Goal: Task Accomplishment & Management: Complete application form

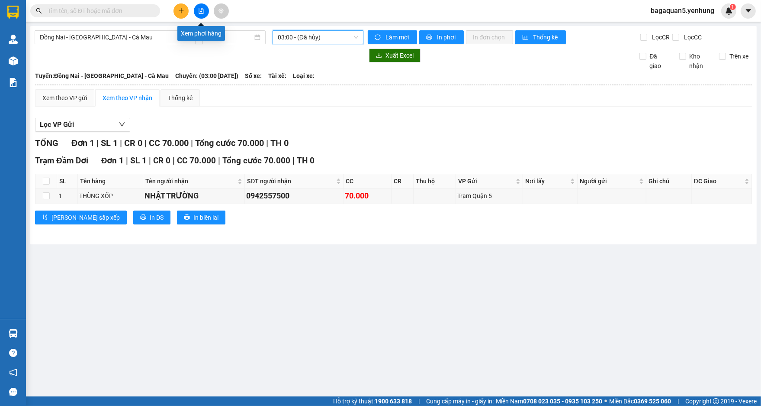
click at [186, 6] on button at bounding box center [181, 10] width 15 height 15
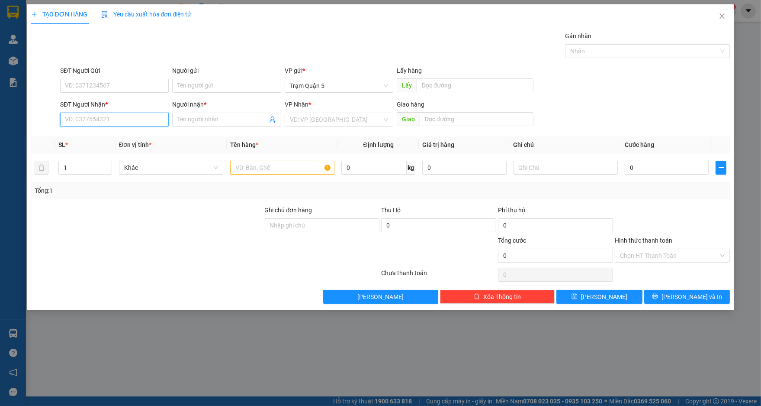
click at [138, 118] on input "SĐT Người Nhận *" at bounding box center [114, 120] width 109 height 14
type input "2"
type input "0786965230"
click at [117, 132] on div "0786965230 - XUÂN" at bounding box center [114, 137] width 98 height 10
type input "XUÂN"
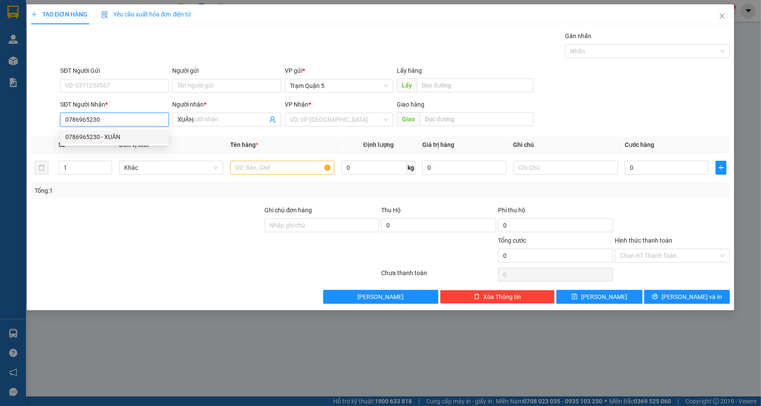
type input "30.000"
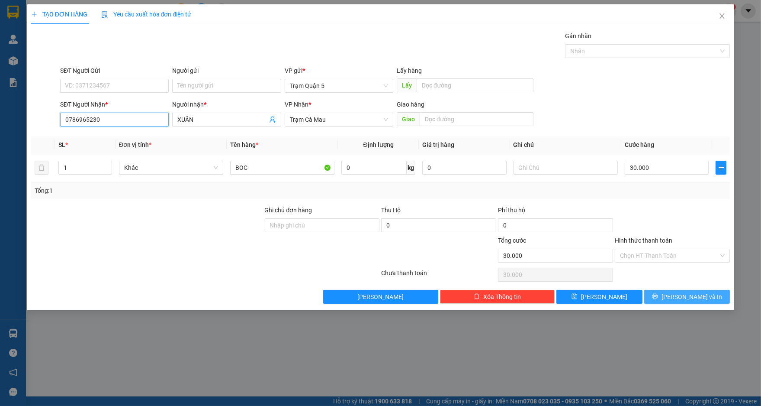
type input "0786965230"
click at [703, 299] on span "[PERSON_NAME] và In" at bounding box center [692, 297] width 61 height 10
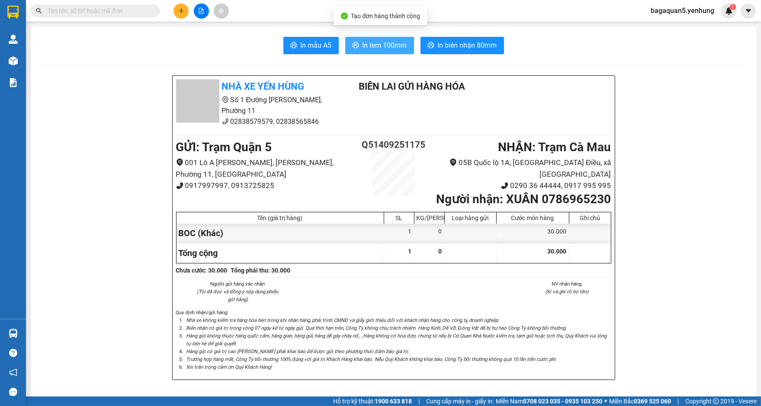
click at [389, 37] on button "In tem 100mm" at bounding box center [379, 45] width 69 height 17
click at [392, 53] on button "In tem 100mm" at bounding box center [379, 45] width 69 height 17
